Goal: Check status: Check status

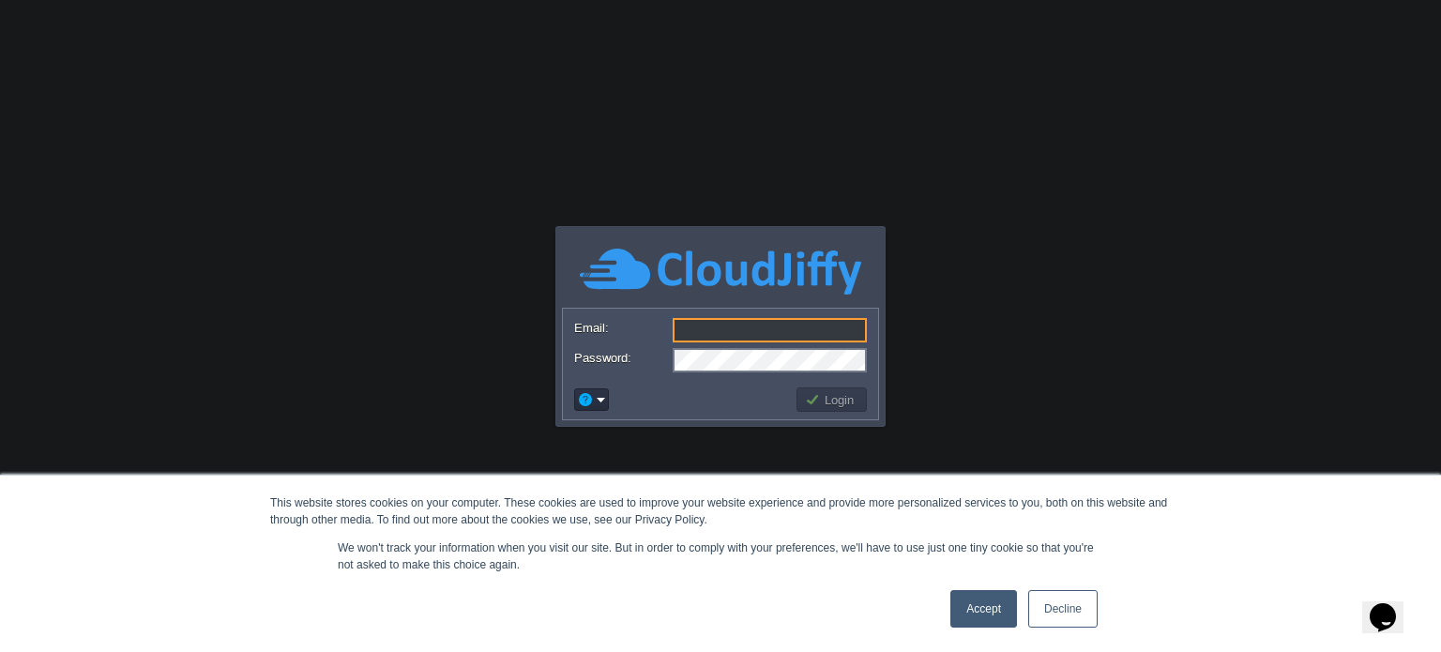
type input "[PERSON_NAME][EMAIL_ADDRESS][DOMAIN_NAME]"
click at [846, 406] on button "Login" at bounding box center [832, 399] width 54 height 17
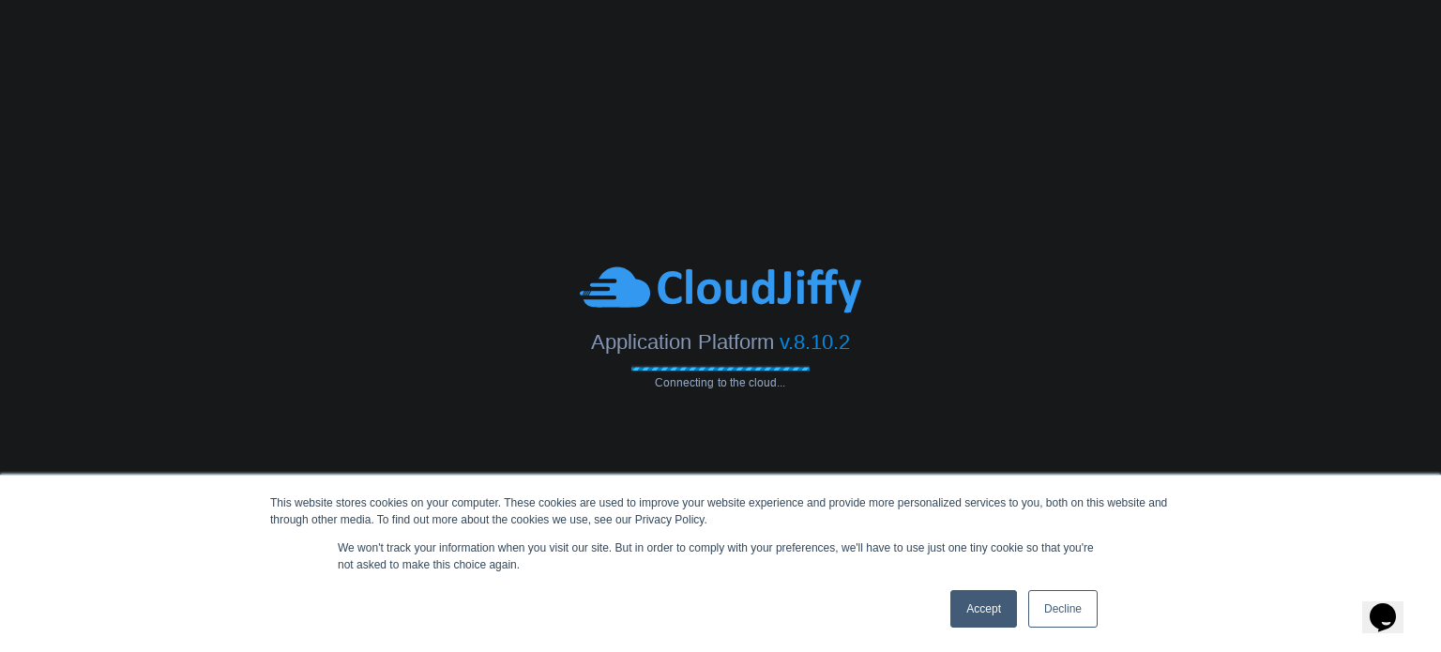
click at [846, 406] on body "This website stores cookies on your computer. These cookies are used to improve…" at bounding box center [720, 326] width 1441 height 652
click at [1056, 613] on link "Decline" at bounding box center [1062, 609] width 69 height 38
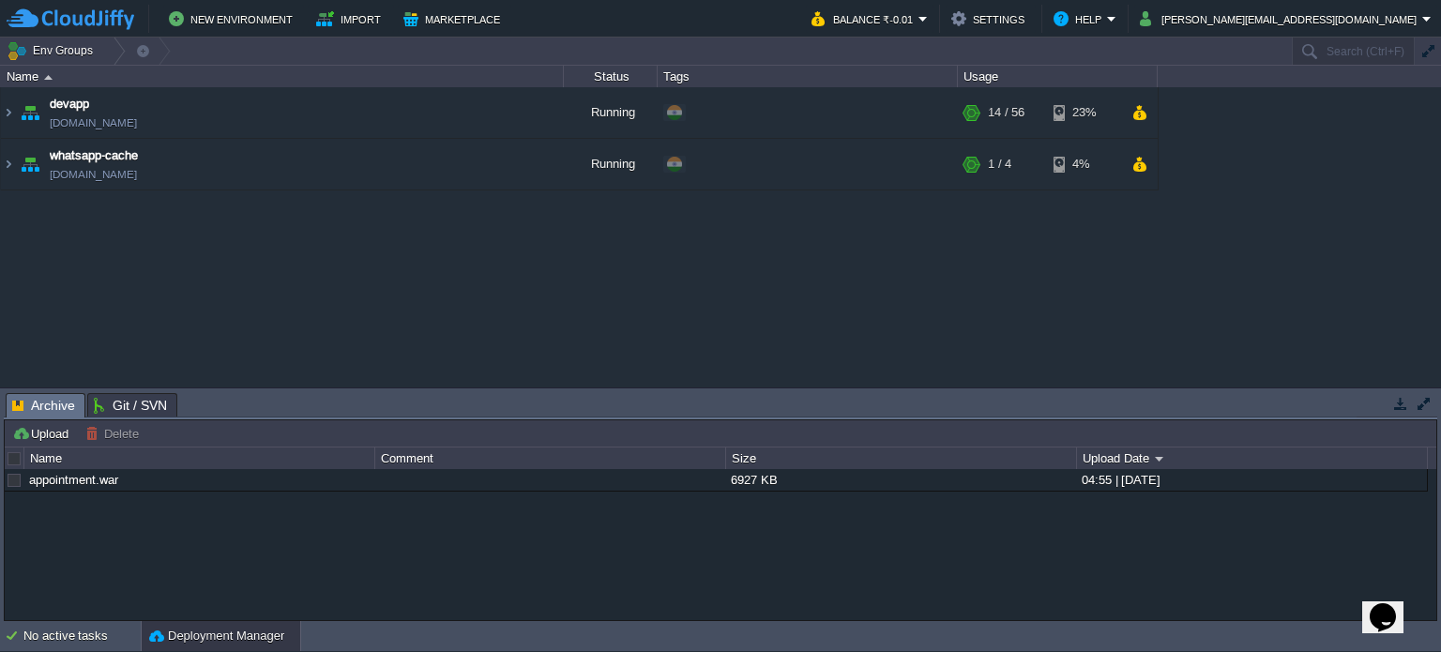
click at [1396, 408] on button "button" at bounding box center [1400, 403] width 17 height 17
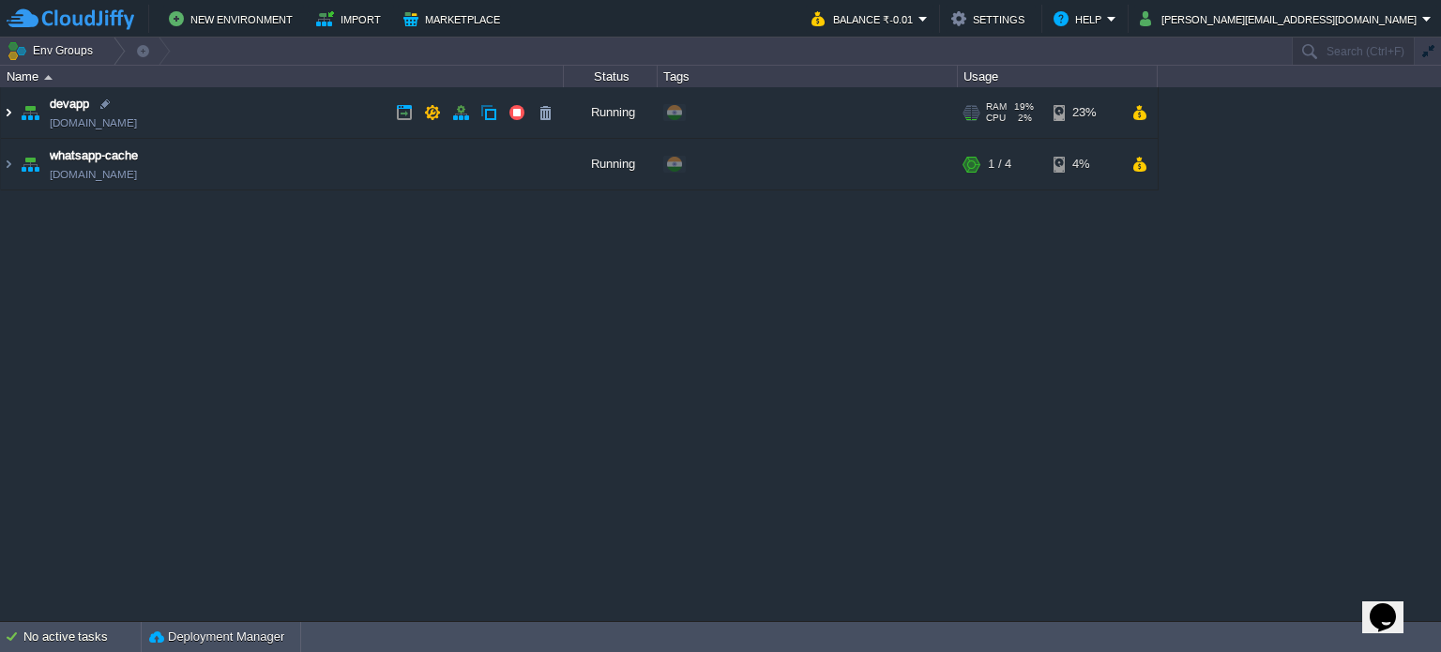
click at [11, 114] on img at bounding box center [8, 112] width 15 height 51
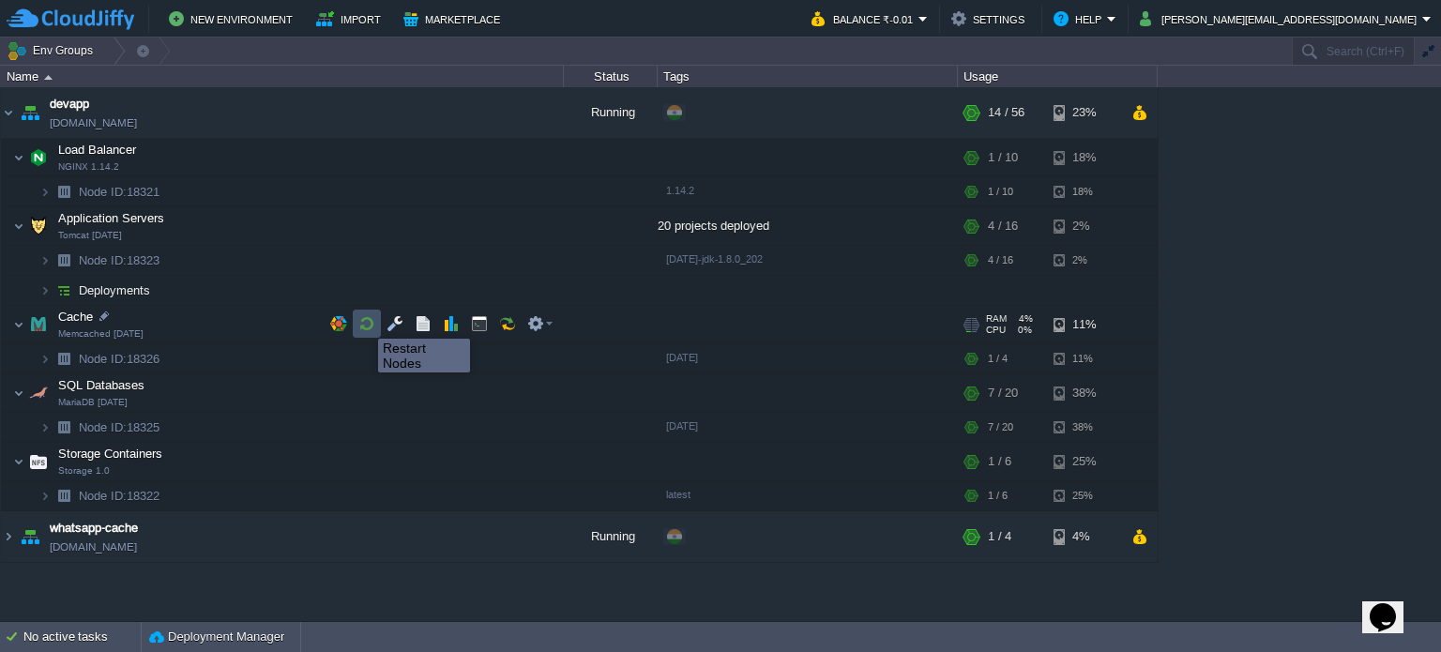
click at [364, 322] on button "button" at bounding box center [366, 323] width 17 height 17
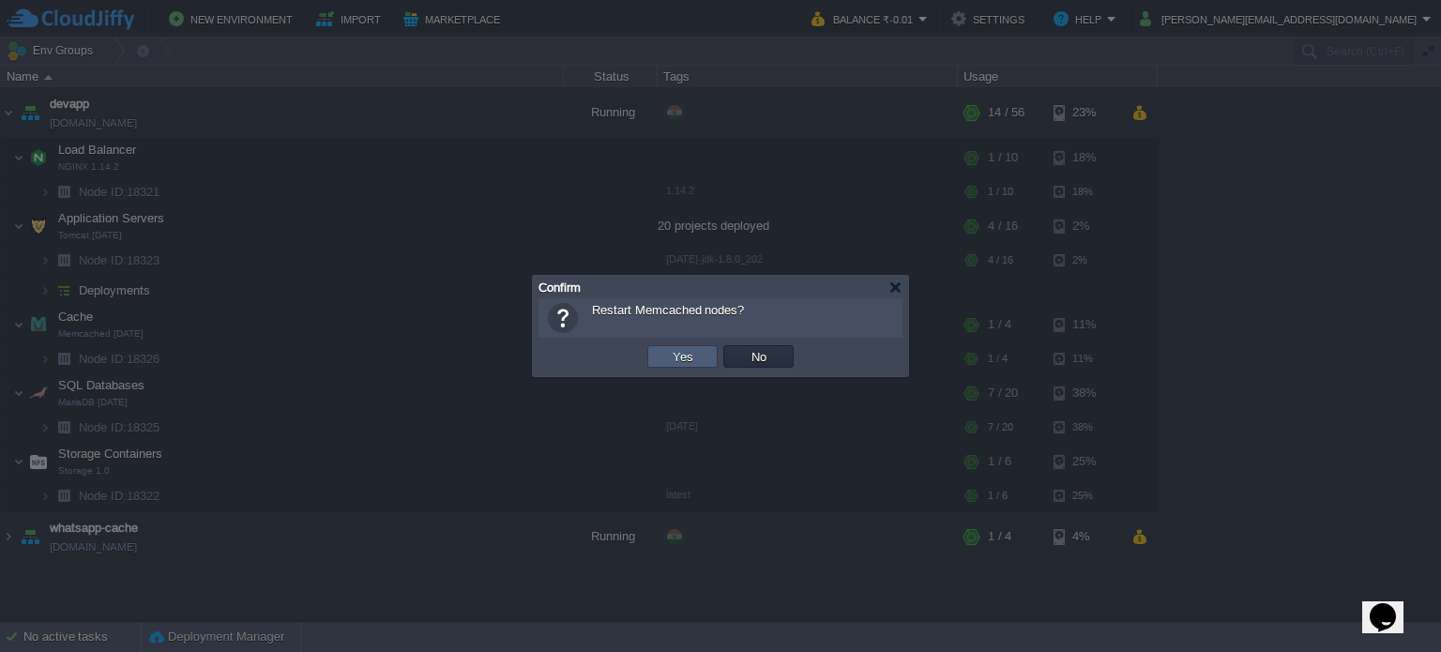
click at [661, 351] on td "Yes" at bounding box center [682, 356] width 70 height 23
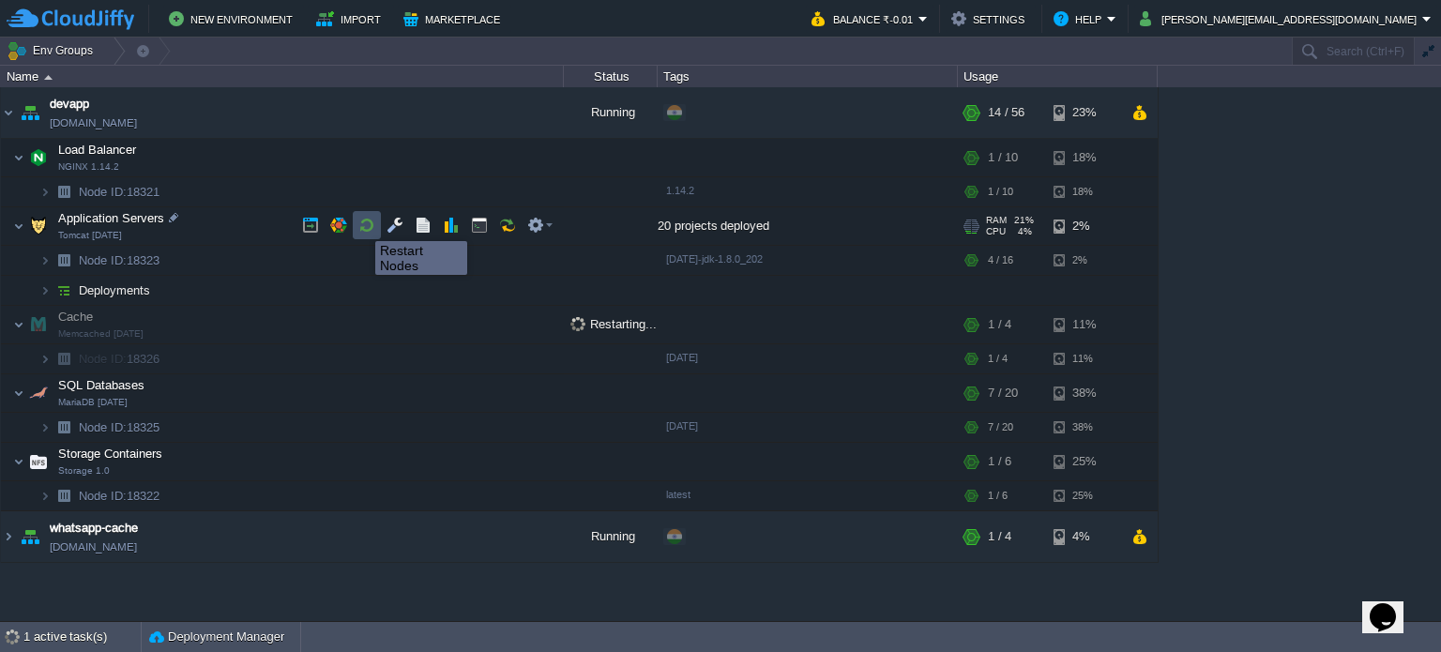
click at [361, 224] on button "button" at bounding box center [366, 225] width 17 height 17
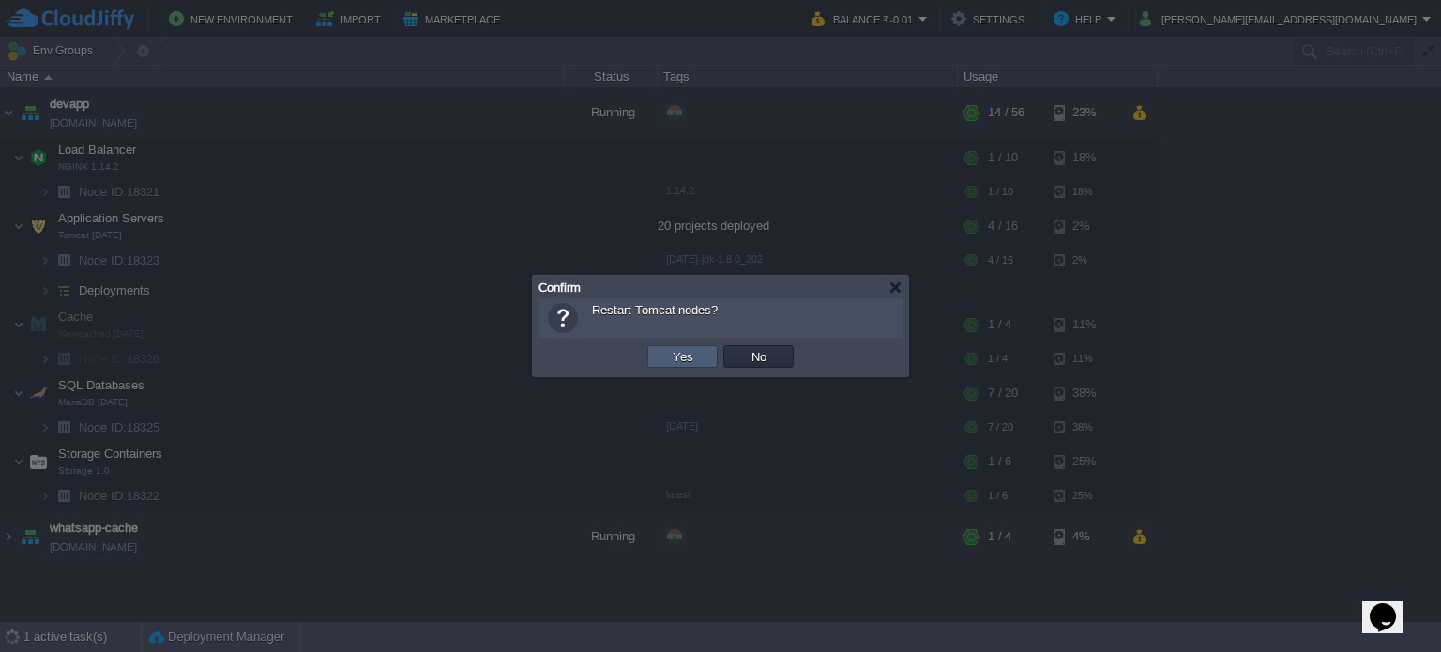
click at [663, 347] on td "Yes" at bounding box center [682, 356] width 70 height 23
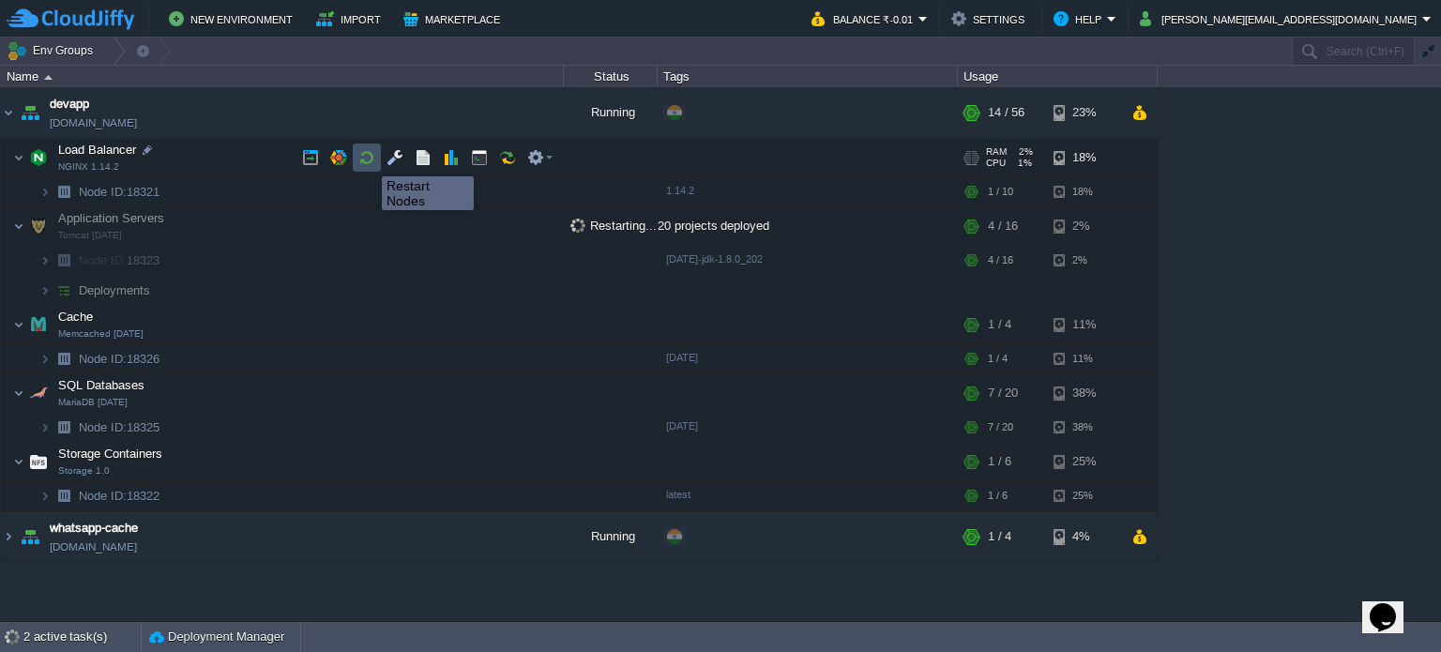
click at [368, 160] on button "button" at bounding box center [366, 157] width 17 height 17
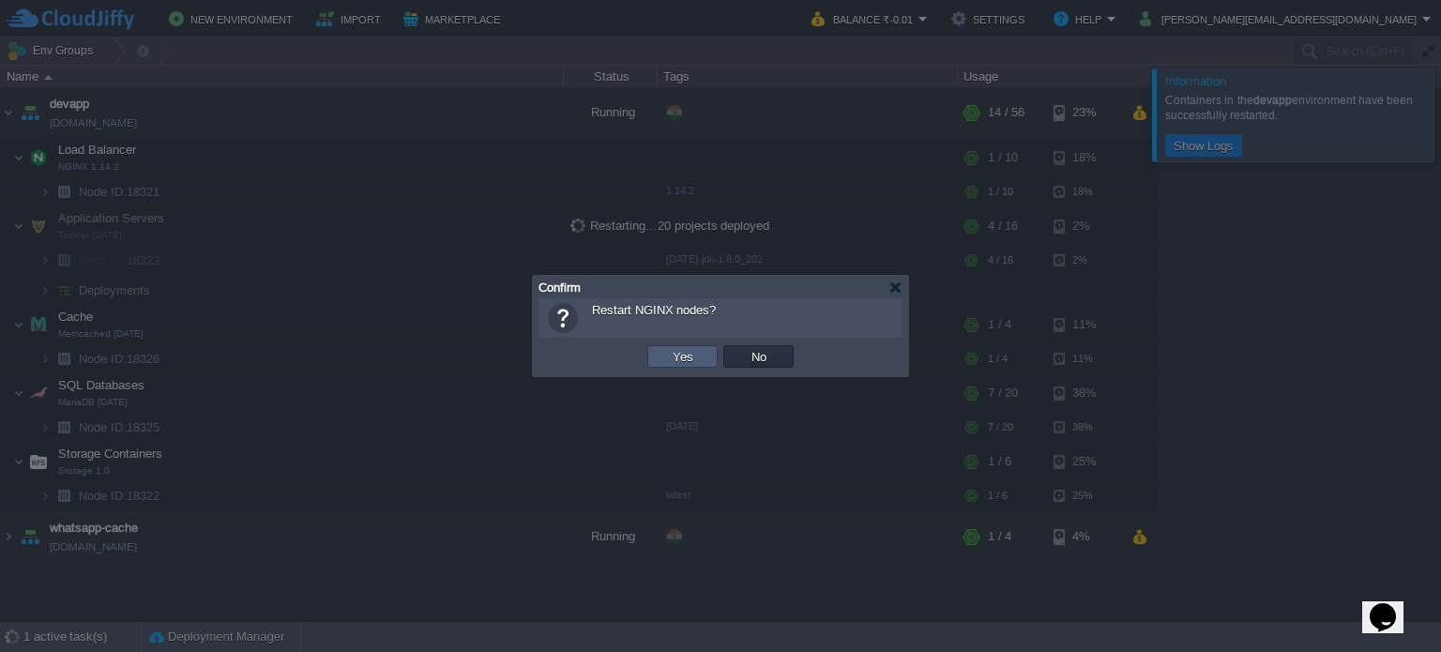
click at [664, 352] on td "Yes" at bounding box center [682, 356] width 70 height 23
